Goal: Transaction & Acquisition: Purchase product/service

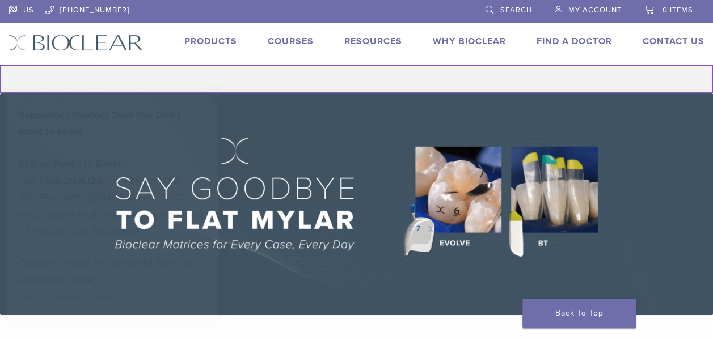
click at [387, 81] on input "Search for:" at bounding box center [356, 79] width 713 height 29
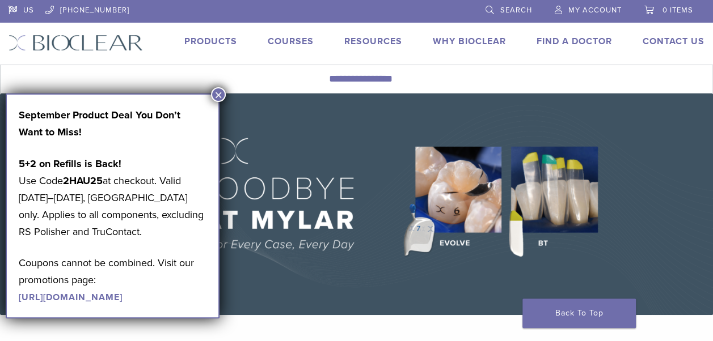
click at [220, 93] on button "×" at bounding box center [218, 94] width 15 height 15
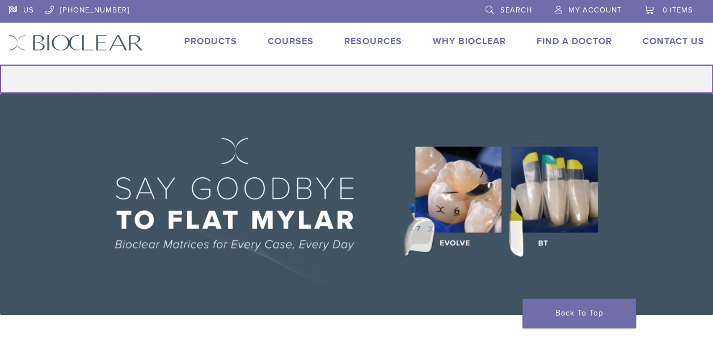
click at [244, 77] on input "Search for:" at bounding box center [356, 79] width 713 height 29
click at [283, 82] on input "Search for:" at bounding box center [356, 79] width 713 height 29
paste input "**********"
type input "**********"
click at [0, 64] on button "Search" at bounding box center [-1, 64] width 1 height 1
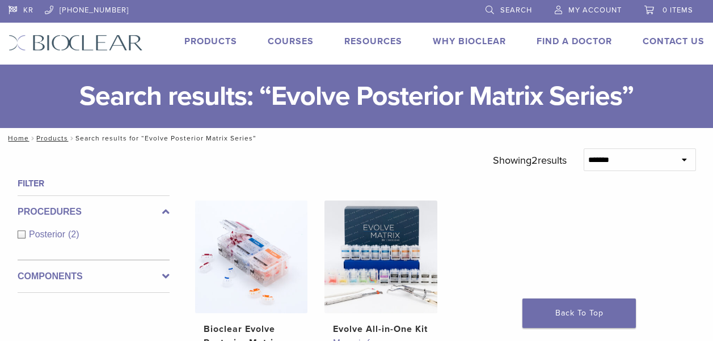
scroll to position [113, 0]
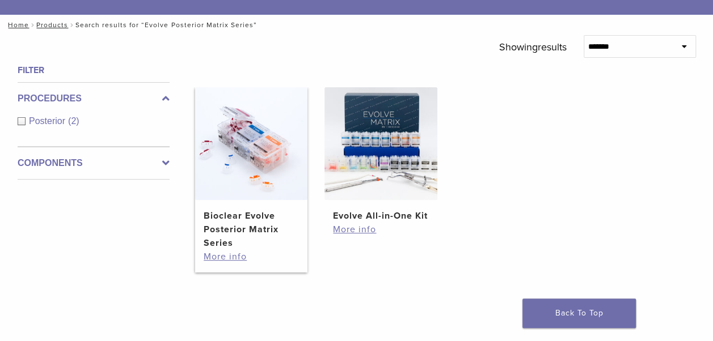
click at [258, 163] on img at bounding box center [251, 143] width 112 height 112
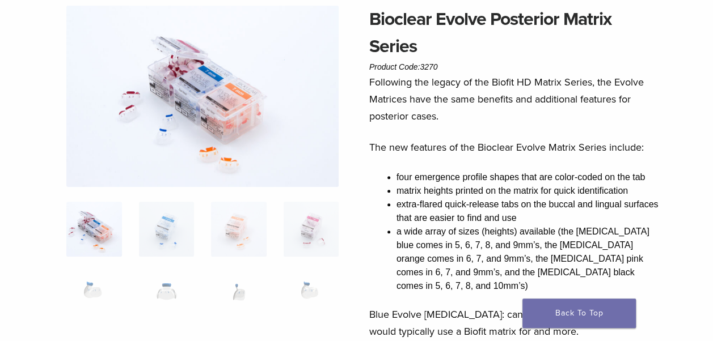
scroll to position [57, 0]
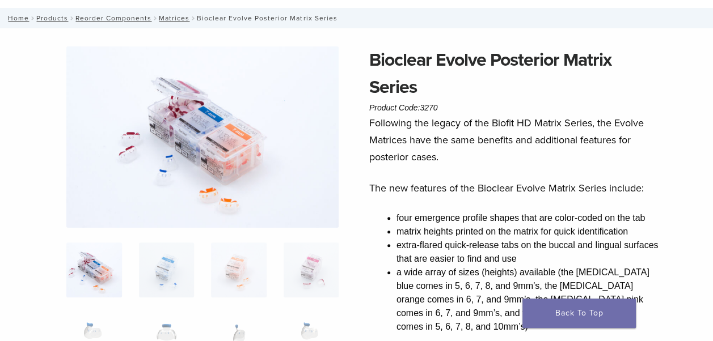
drag, startPoint x: 647, startPoint y: 0, endPoint x: 18, endPoint y: 134, distance: 642.7
drag, startPoint x: 680, startPoint y: 0, endPoint x: 18, endPoint y: 163, distance: 681.6
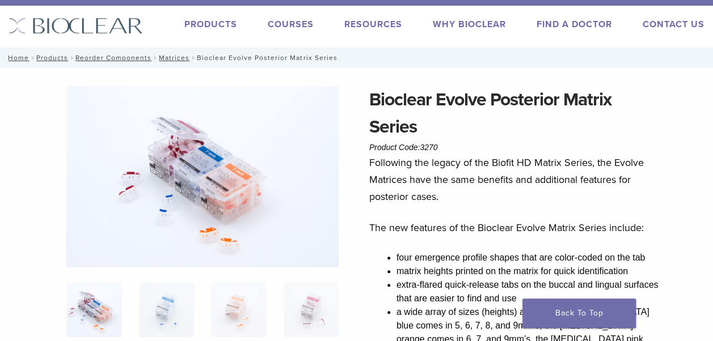
scroll to position [0, 0]
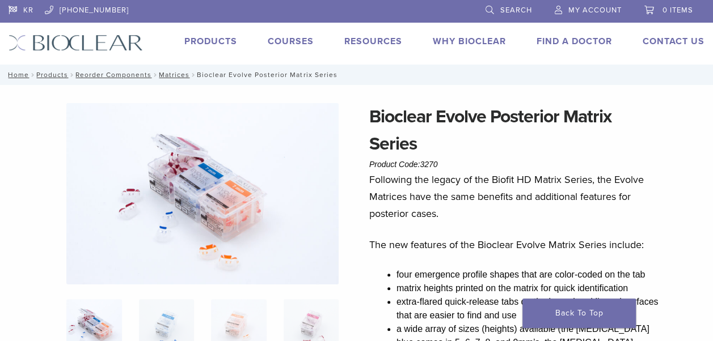
click at [207, 173] on img at bounding box center [202, 194] width 272 height 182
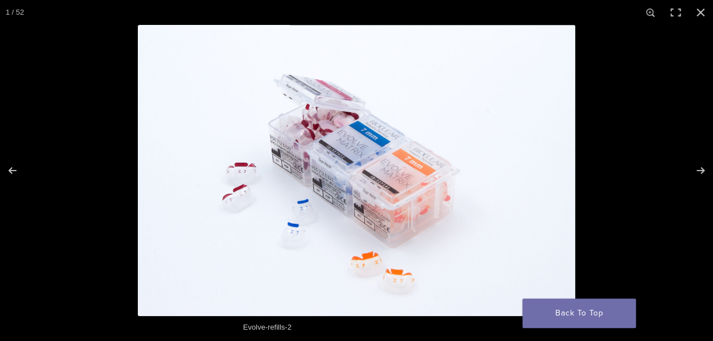
click at [319, 216] on img at bounding box center [356, 171] width 437 height 292
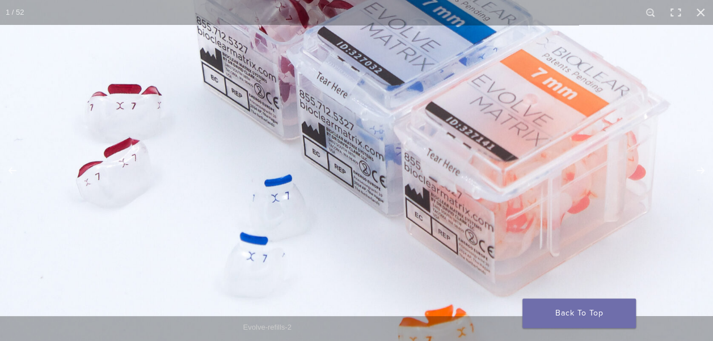
click at [371, 194] on img at bounding box center [411, 104] width 1089 height 726
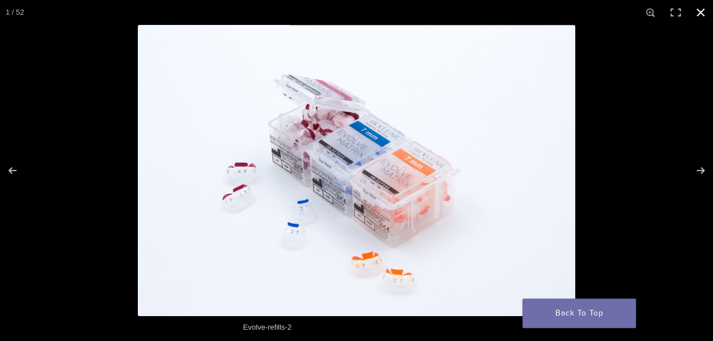
click at [697, 8] on button "Close (Esc)" at bounding box center [700, 12] width 25 height 25
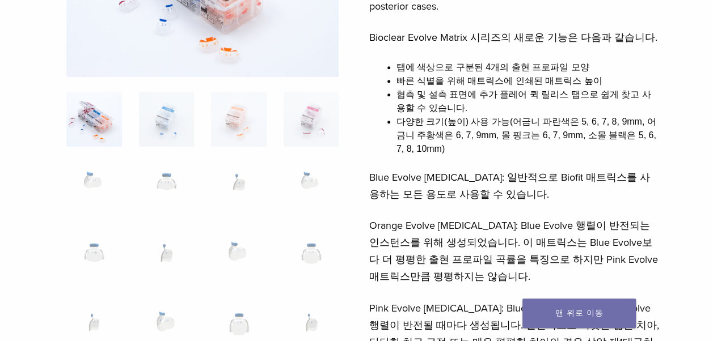
scroll to position [170, 0]
